Goal: Task Accomplishment & Management: Complete application form

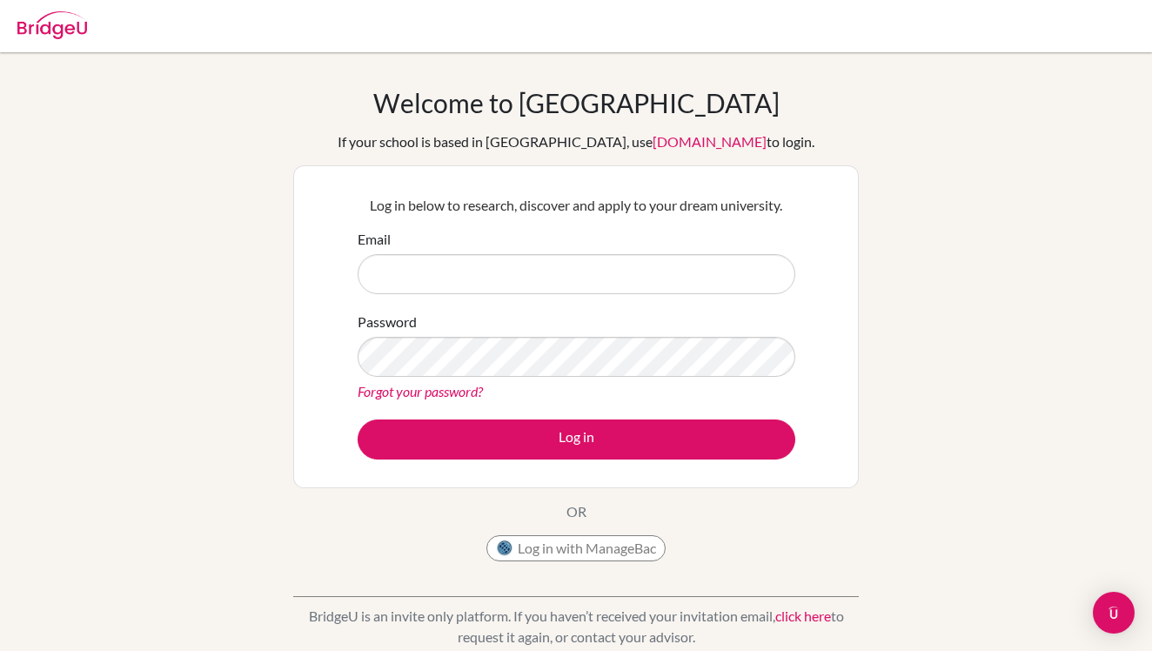
scroll to position [2, 0]
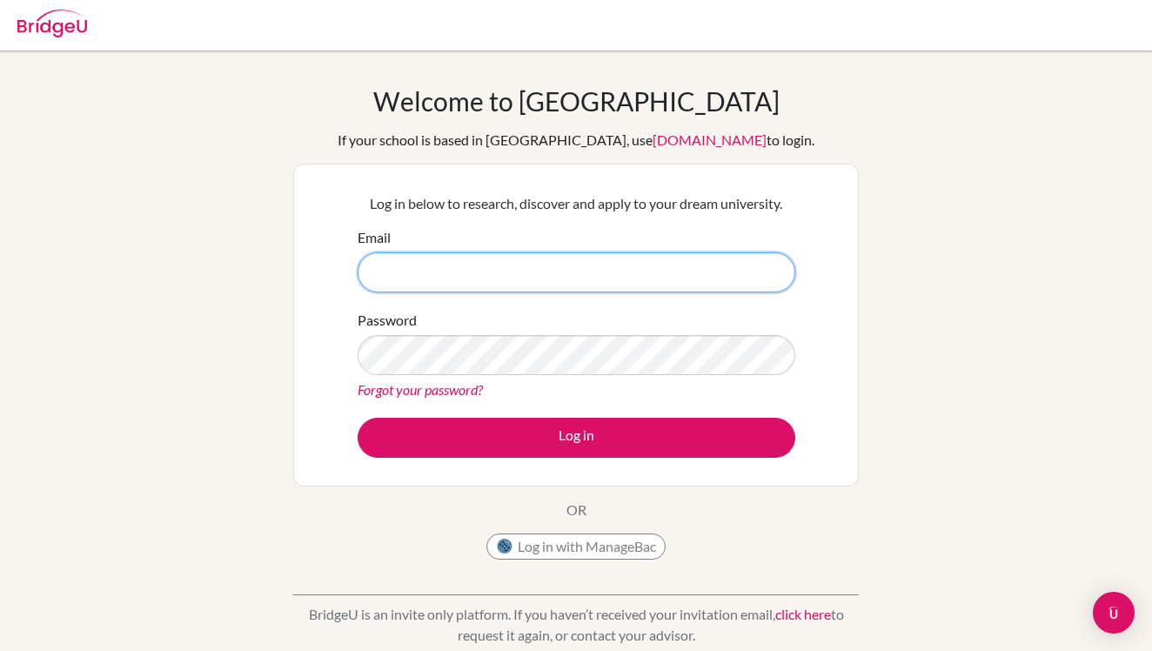
click at [464, 282] on input "Email" at bounding box center [576, 272] width 438 height 40
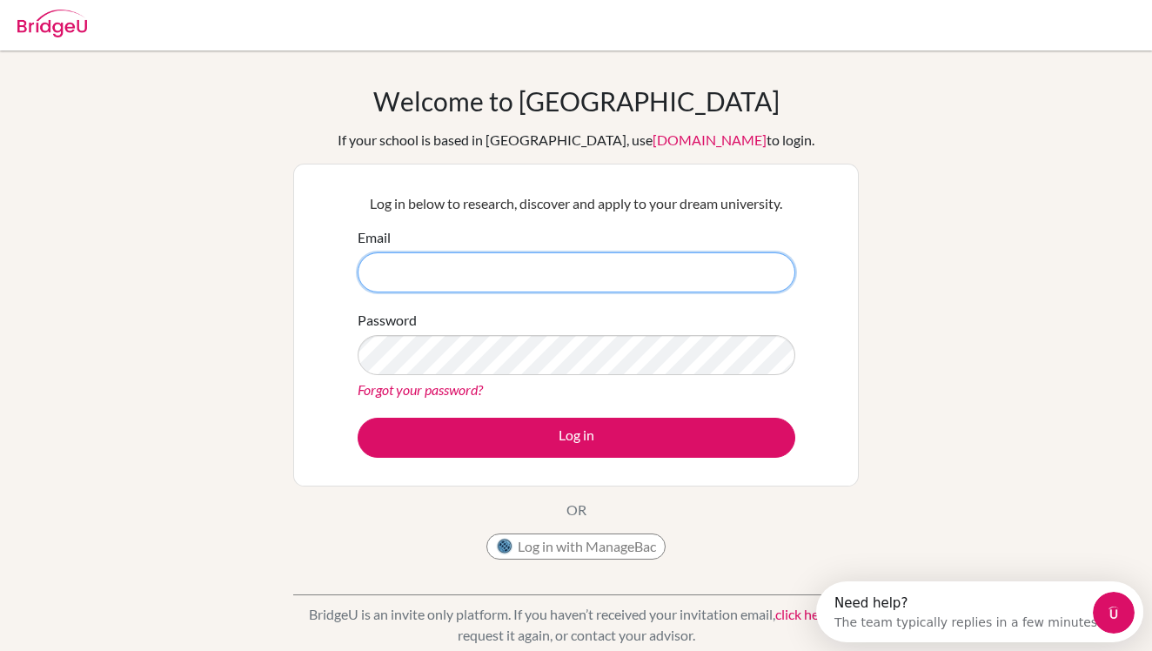
scroll to position [0, 0]
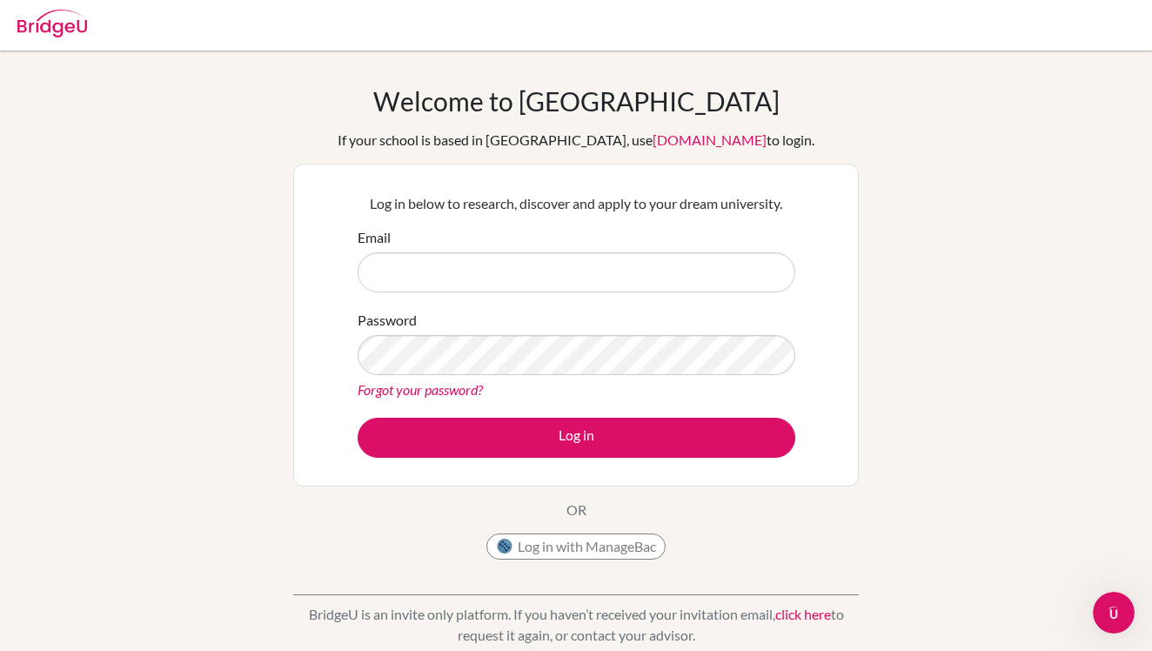
click at [293, 304] on div "Log in below to research, discover and apply to your dream university. Email Pa…" at bounding box center [575, 325] width 565 height 323
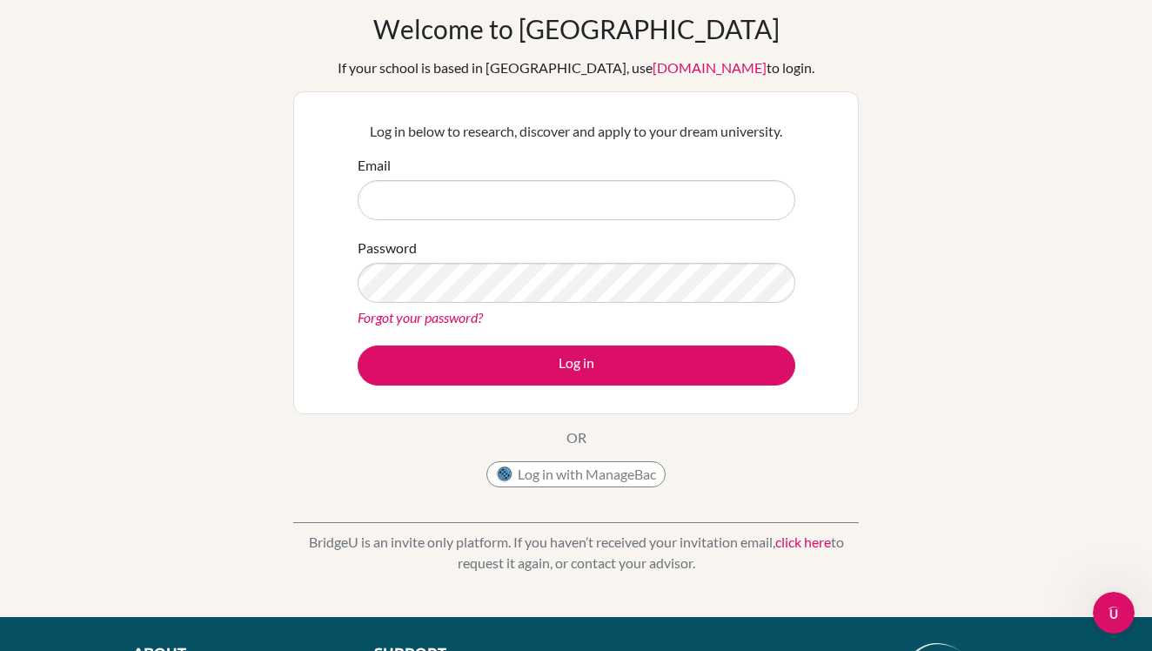
scroll to position [74, 0]
click at [391, 201] on input "Email" at bounding box center [576, 200] width 438 height 40
click at [391, 191] on input "Email" at bounding box center [576, 200] width 438 height 40
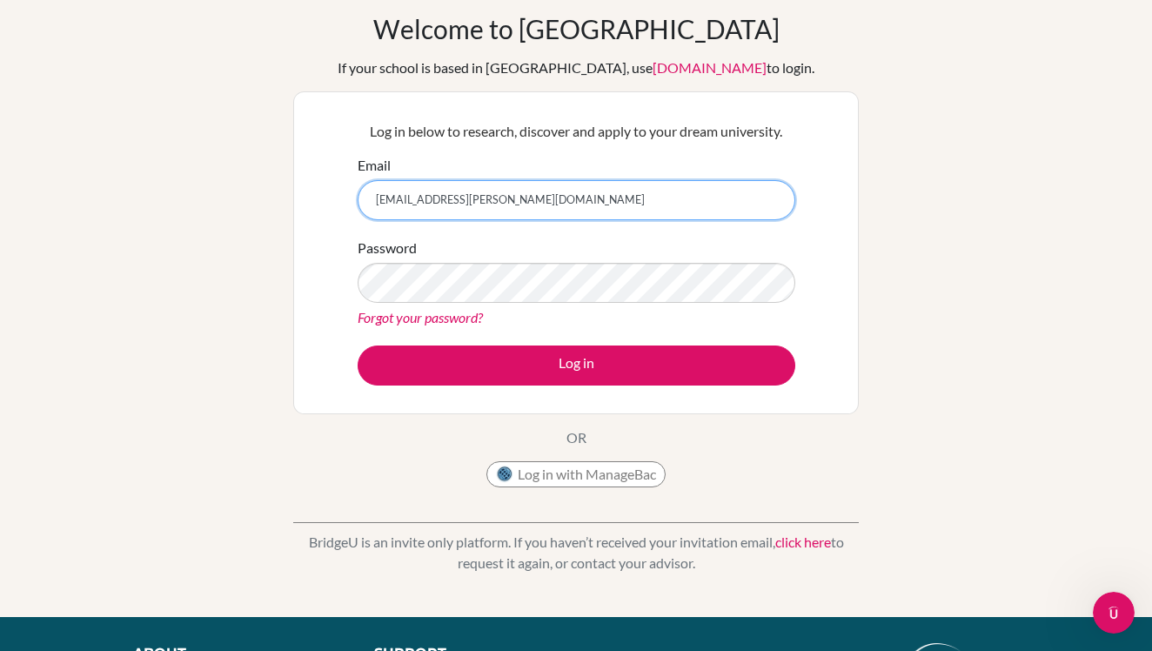
type input "ds001293@dwight.ae"
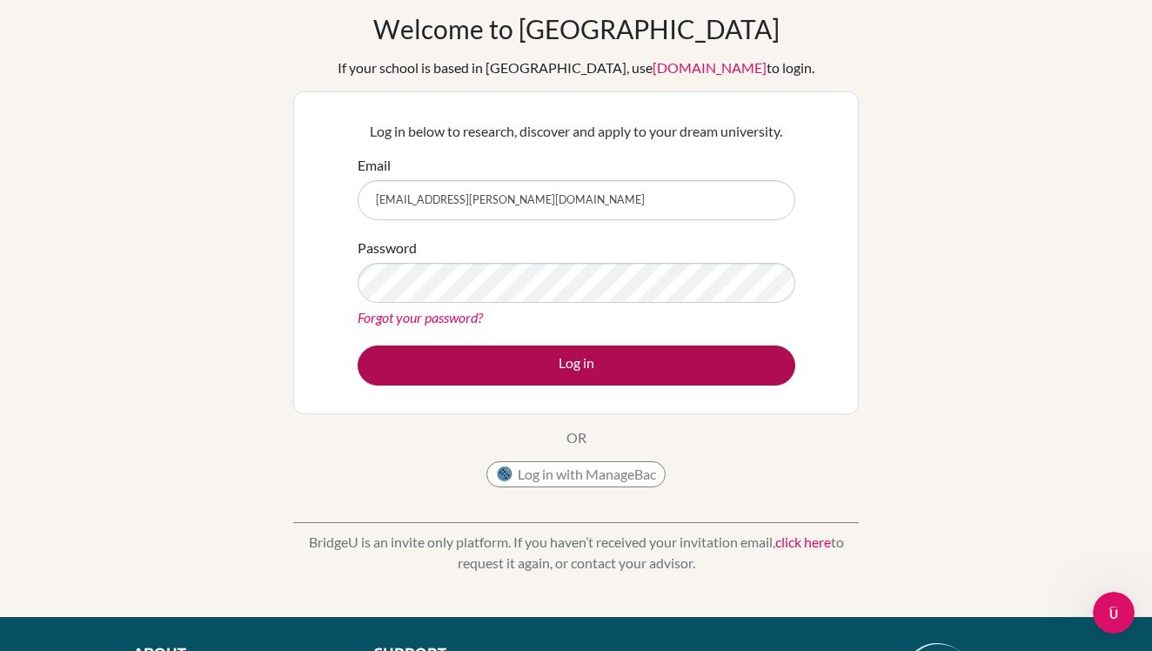
click at [419, 352] on button "Log in" at bounding box center [576, 365] width 438 height 40
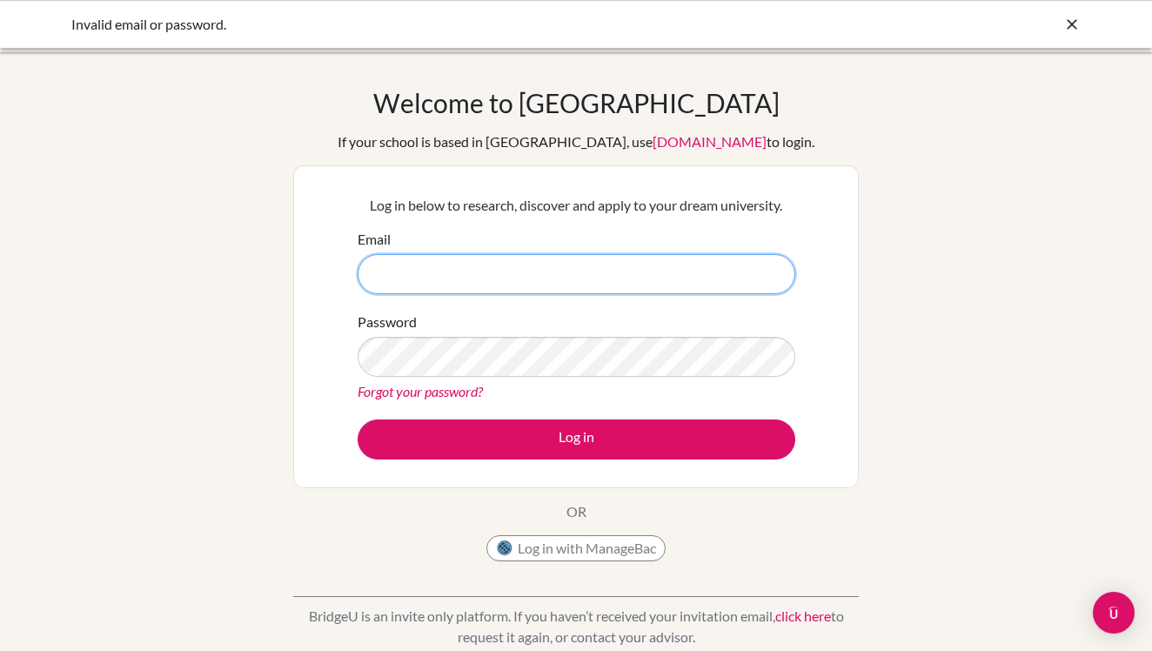
click at [402, 277] on input "Email" at bounding box center [576, 274] width 438 height 40
click at [769, 271] on input "Email" at bounding box center [576, 274] width 438 height 40
type input "[EMAIL_ADDRESS][PERSON_NAME][DOMAIN_NAME]"
click at [509, 262] on input "[EMAIL_ADDRESS][PERSON_NAME][DOMAIN_NAME]" at bounding box center [576, 274] width 438 height 40
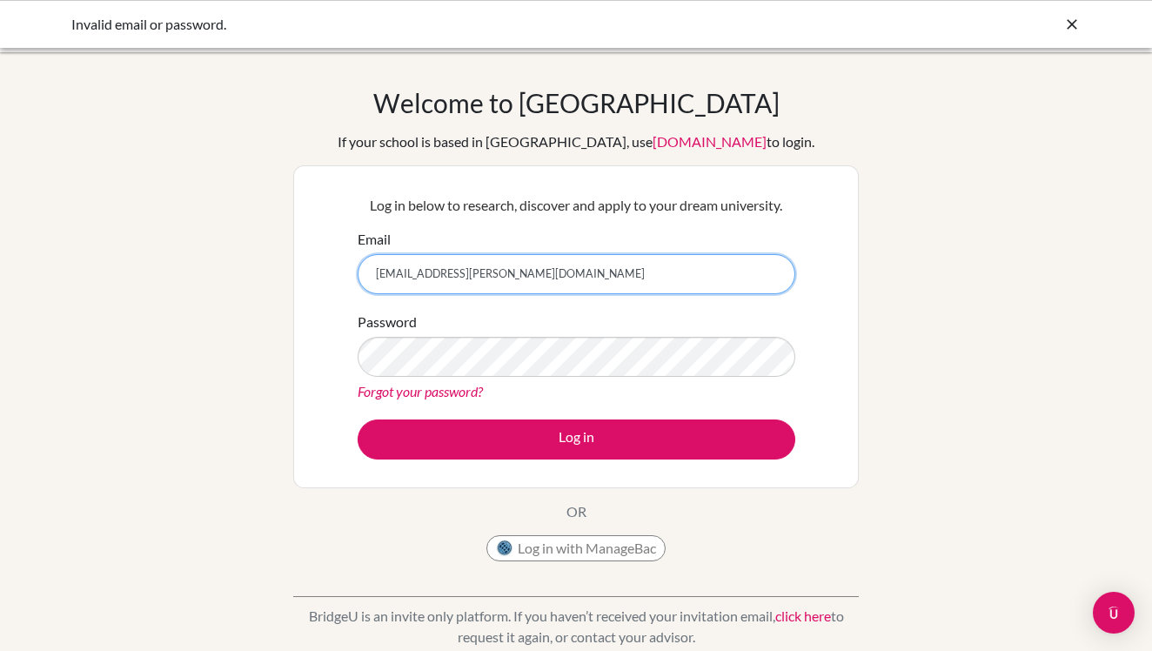
click at [509, 262] on input "[EMAIL_ADDRESS][PERSON_NAME][DOMAIN_NAME]" at bounding box center [576, 274] width 438 height 40
click at [508, 268] on input "Email" at bounding box center [576, 274] width 438 height 40
click at [433, 264] on input "Email" at bounding box center [576, 274] width 438 height 40
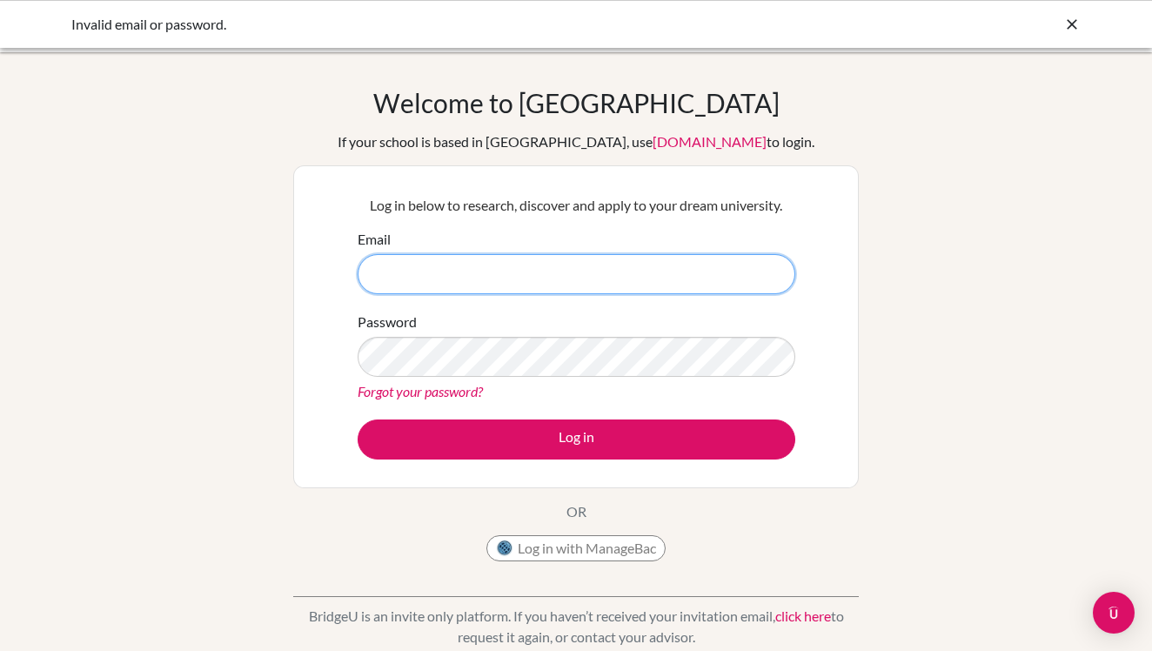
click at [557, 271] on input "Email" at bounding box center [576, 274] width 438 height 40
click at [462, 309] on form "Email Password Forgot your password? Log in" at bounding box center [576, 344] width 438 height 230
click at [445, 303] on form "Email Password Forgot your password? Log in" at bounding box center [576, 344] width 438 height 230
click at [442, 289] on input "Email" at bounding box center [576, 274] width 438 height 40
type input "[EMAIL_ADDRESS][PERSON_NAME][DOMAIN_NAME]"
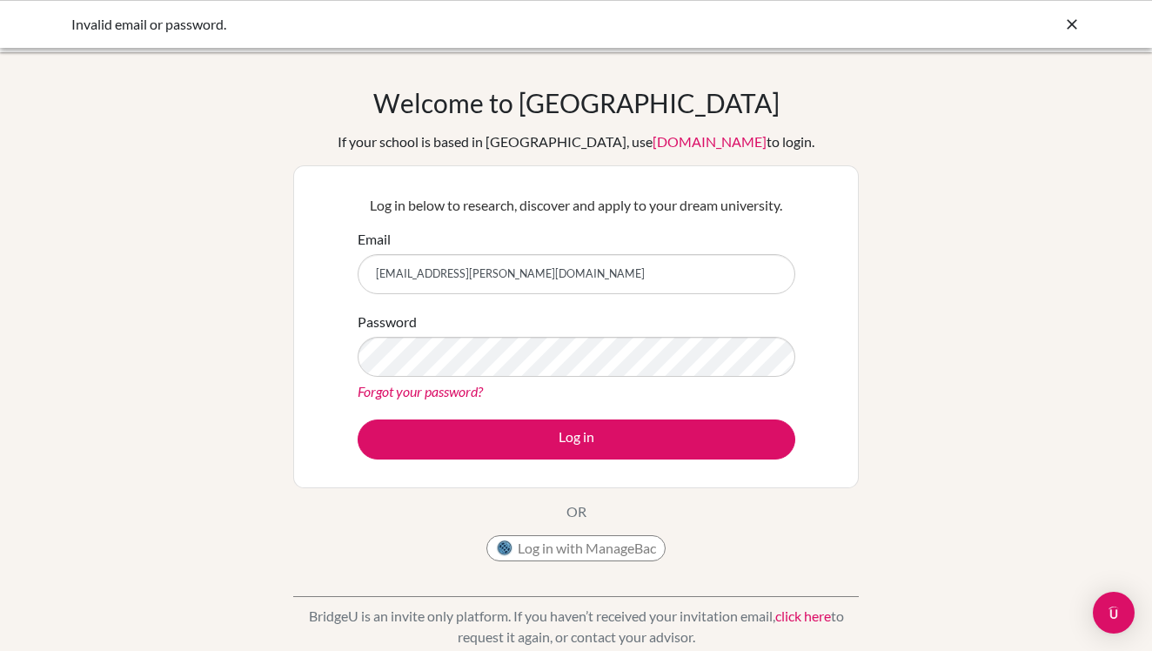
click at [338, 354] on div "Log in below to research, discover and apply to your dream university. Email ds…" at bounding box center [575, 326] width 565 height 323
click at [397, 323] on label "Password" at bounding box center [386, 321] width 59 height 21
click at [411, 279] on input "[EMAIL_ADDRESS][PERSON_NAME][DOMAIN_NAME]" at bounding box center [576, 274] width 438 height 40
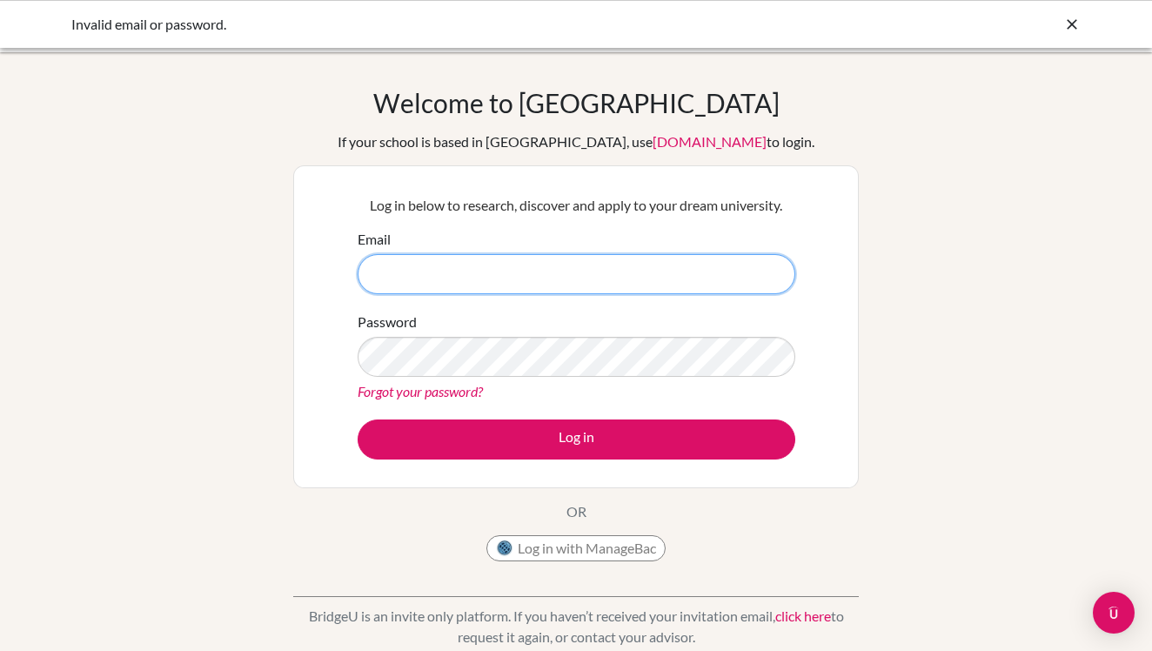
click at [426, 271] on input "Email" at bounding box center [576, 274] width 438 height 40
type input "[EMAIL_ADDRESS][PERSON_NAME][DOMAIN_NAME]"
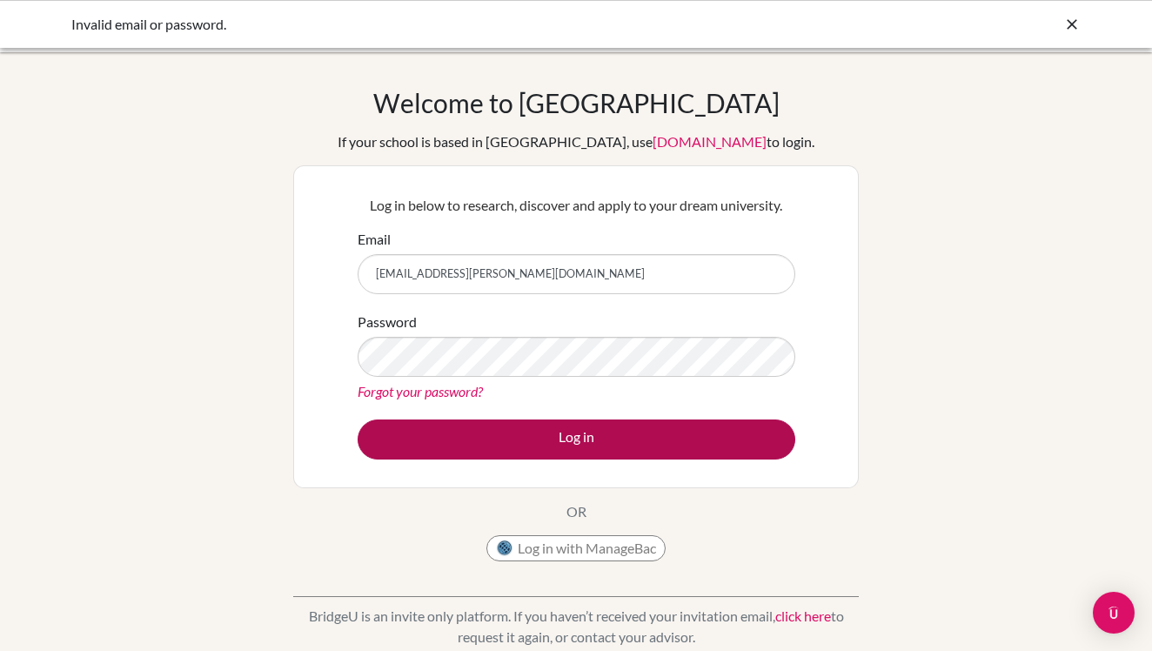
click at [445, 430] on button "Log in" at bounding box center [576, 439] width 438 height 40
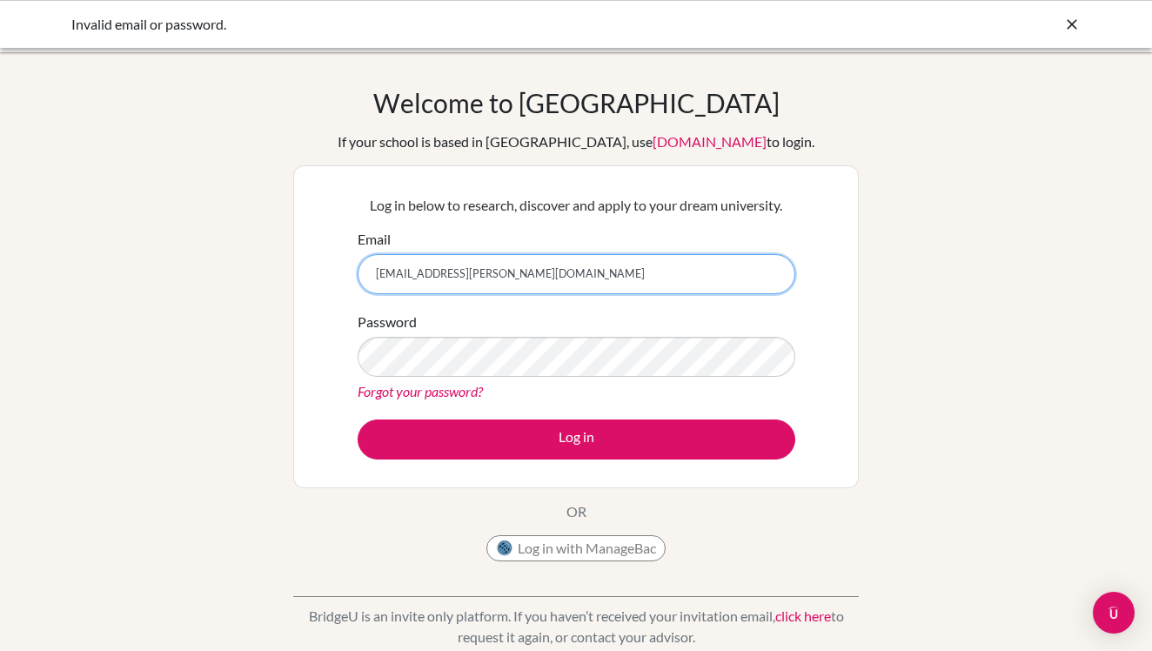
click at [468, 282] on input "ds001494@dwight.ae" at bounding box center [576, 274] width 438 height 40
click at [404, 284] on input "Email" at bounding box center [576, 274] width 438 height 40
type input "d"
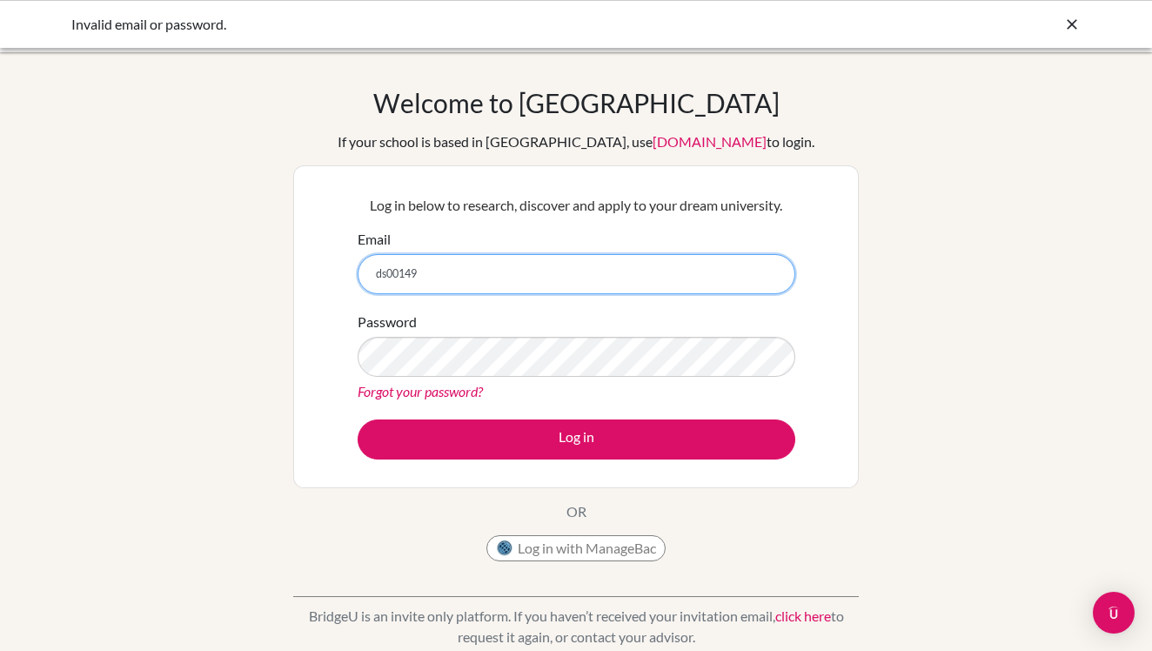
type input "ds001494"
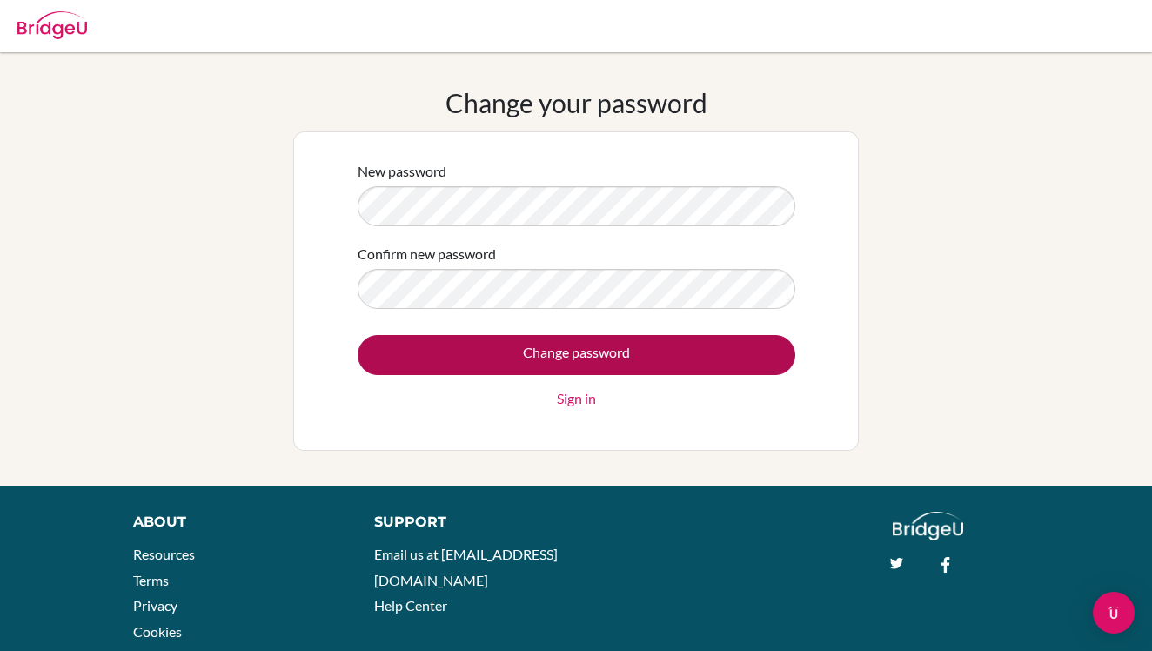
click at [480, 354] on input "Change password" at bounding box center [576, 355] width 438 height 40
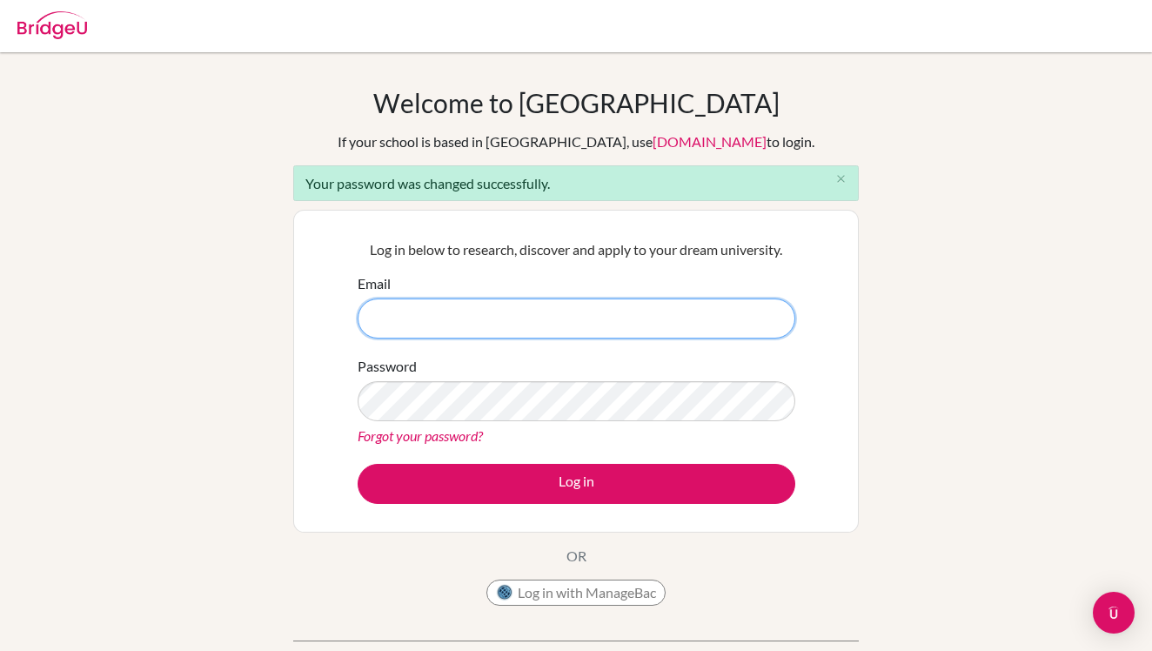
click at [424, 334] on input "Email" at bounding box center [576, 318] width 438 height 40
type input "[EMAIL_ADDRESS][PERSON_NAME][DOMAIN_NAME]"
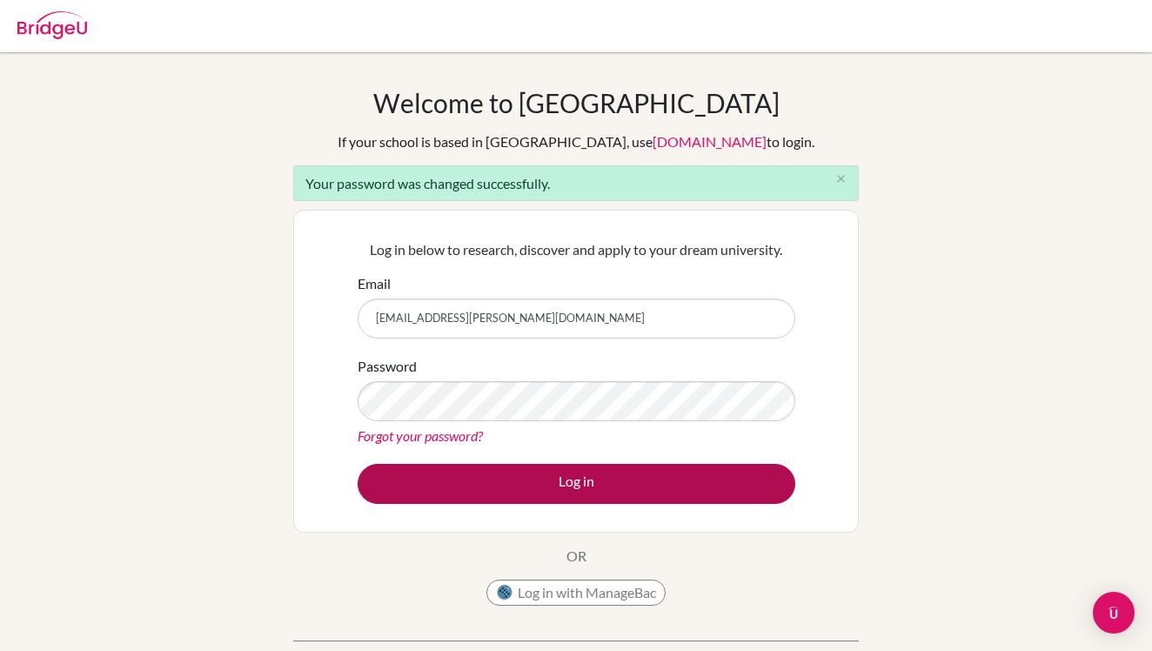
click at [486, 476] on button "Log in" at bounding box center [576, 484] width 438 height 40
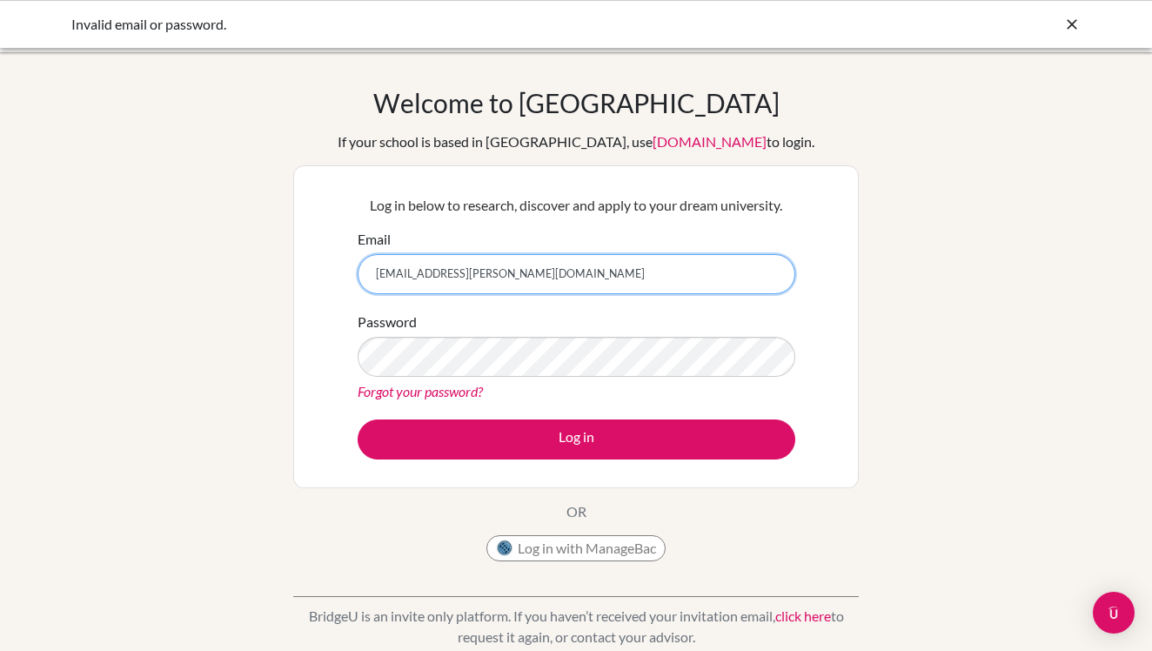
click at [489, 285] on input "[EMAIL_ADDRESS][PERSON_NAME][DOMAIN_NAME]" at bounding box center [576, 274] width 438 height 40
click at [421, 273] on input "[EMAIL_ADDRESS][PERSON_NAME][DOMAIN_NAME]" at bounding box center [576, 274] width 438 height 40
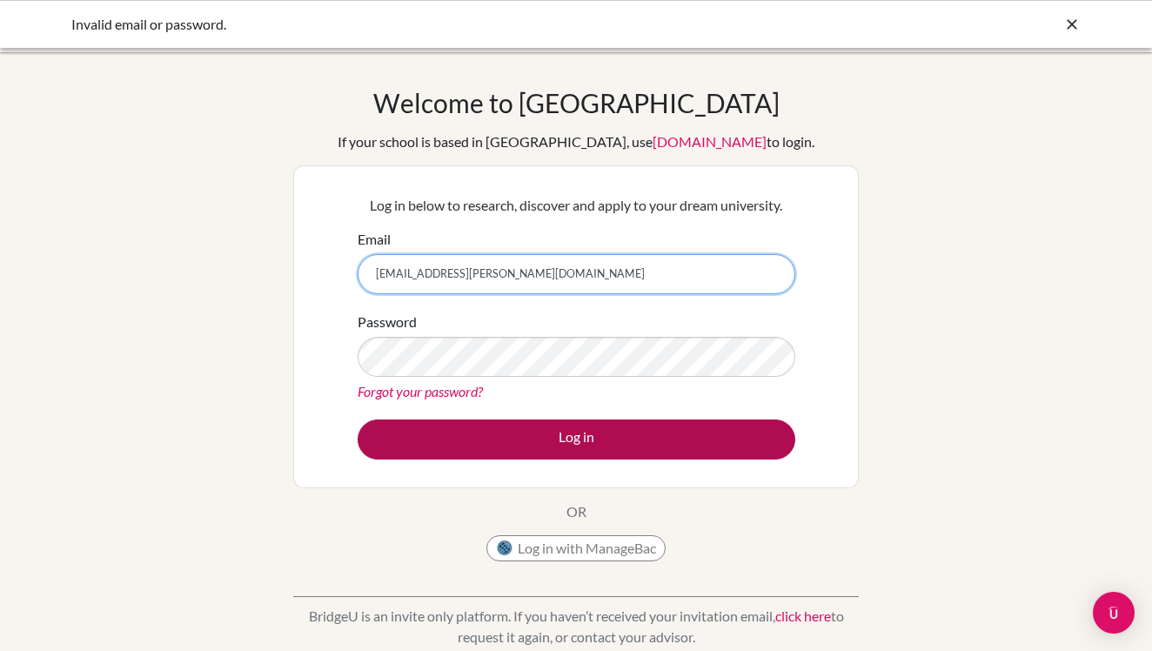
type input "[EMAIL_ADDRESS][PERSON_NAME][DOMAIN_NAME]"
click at [472, 441] on button "Log in" at bounding box center [576, 439] width 438 height 40
